Goal: Task Accomplishment & Management: Use online tool/utility

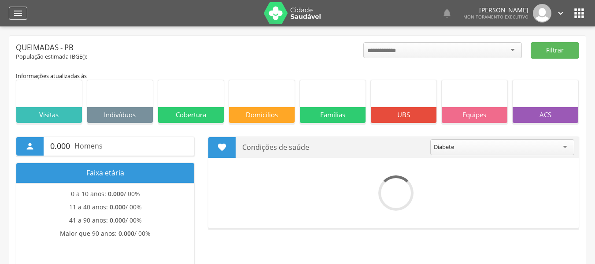
click at [18, 15] on icon "" at bounding box center [18, 13] width 11 height 11
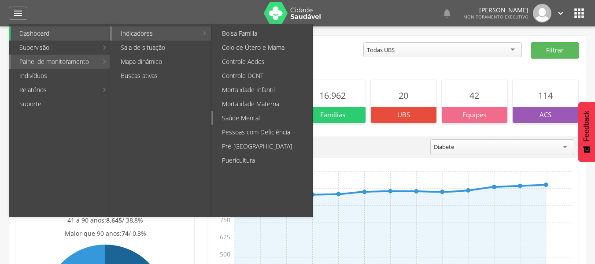
click at [246, 119] on link "Saúde Mental" at bounding box center [262, 118] width 99 height 14
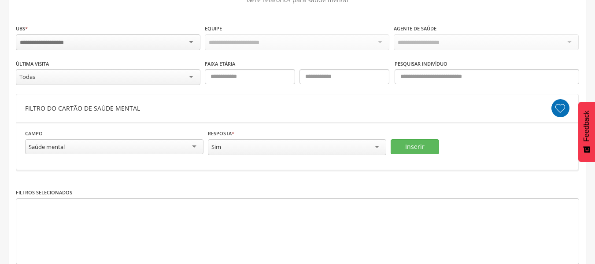
scroll to position [88, 0]
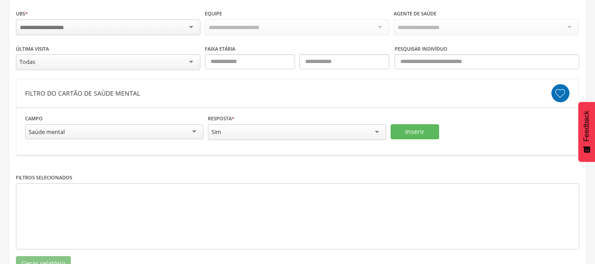
click at [115, 24] on div at bounding box center [108, 27] width 185 height 16
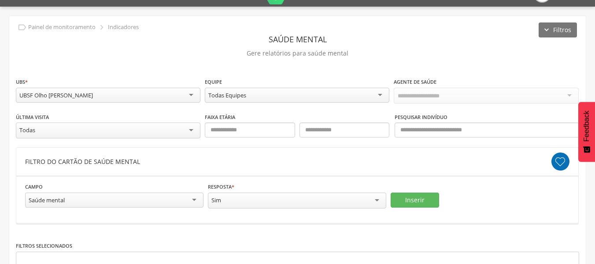
scroll to position [12, 0]
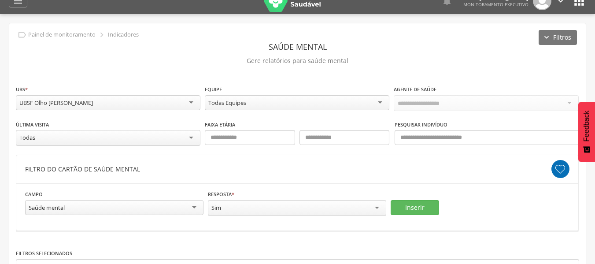
click at [300, 100] on div "Todas Equipes" at bounding box center [297, 102] width 185 height 15
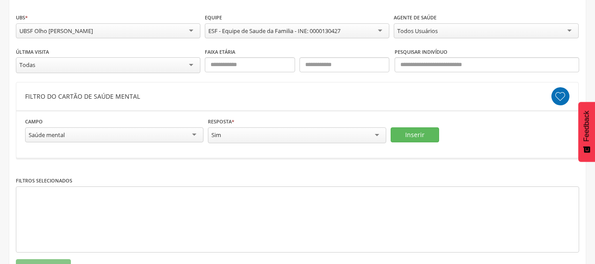
scroll to position [56, 0]
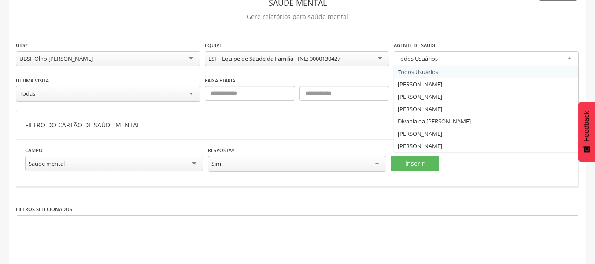
click at [435, 59] on div "Todos Usuários" at bounding box center [417, 59] width 41 height 8
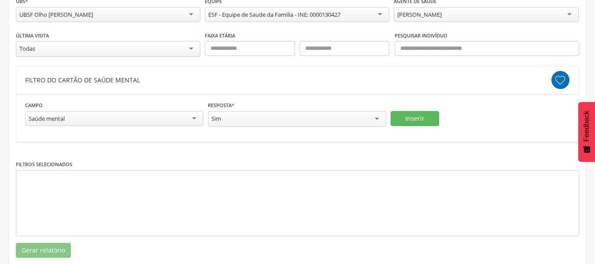
click at [157, 46] on div "Todas" at bounding box center [108, 49] width 185 height 16
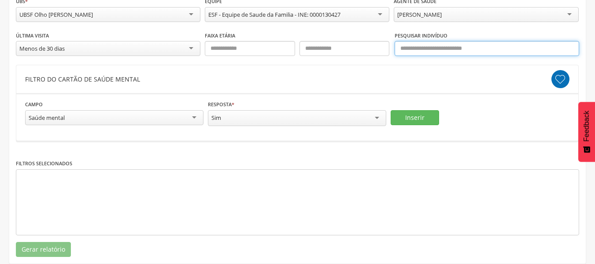
click at [493, 50] on input "text" at bounding box center [487, 48] width 185 height 15
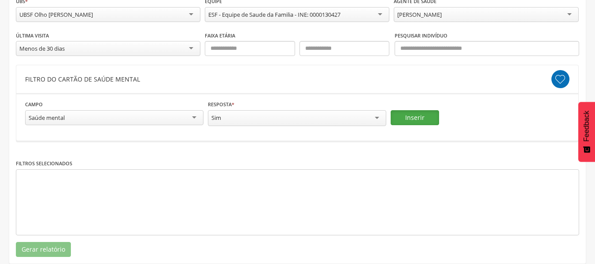
click at [413, 112] on button "Inserir" at bounding box center [415, 117] width 48 height 15
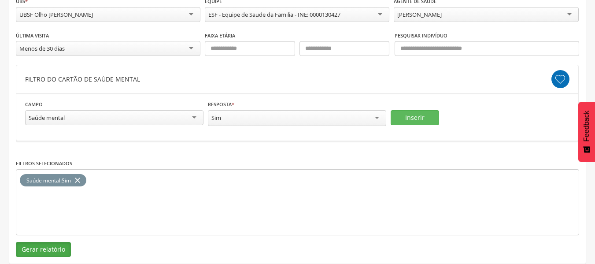
click at [37, 249] on button "Gerar relatório" at bounding box center [43, 249] width 55 height 15
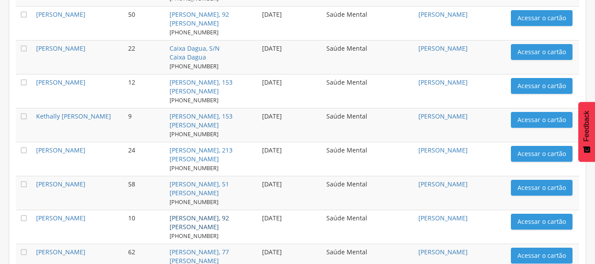
scroll to position [1119, 0]
